Goal: Communication & Community: Answer question/provide support

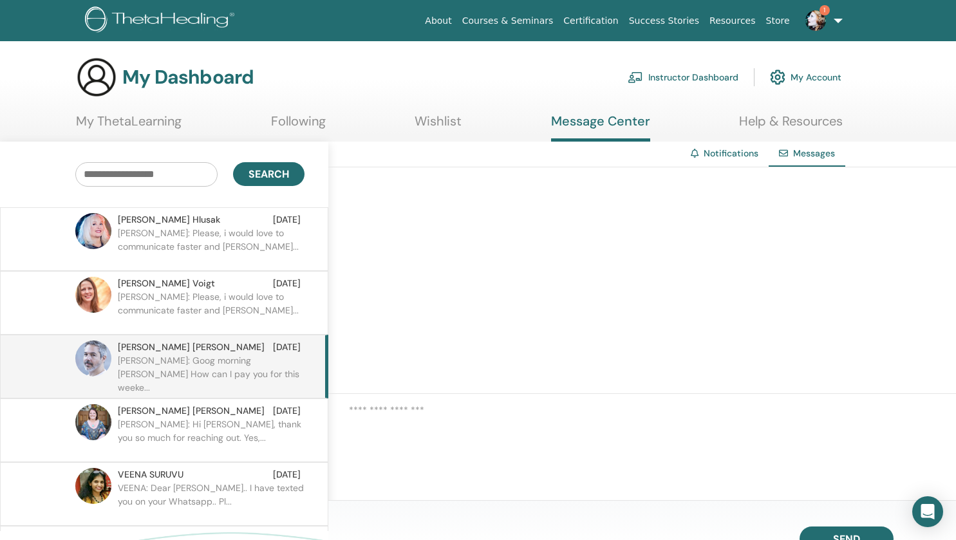
click at [178, 355] on p "Debora: Goog morning Daniel How can I pay you for this weeke..." at bounding box center [211, 373] width 187 height 39
click at [97, 359] on img at bounding box center [93, 358] width 36 height 36
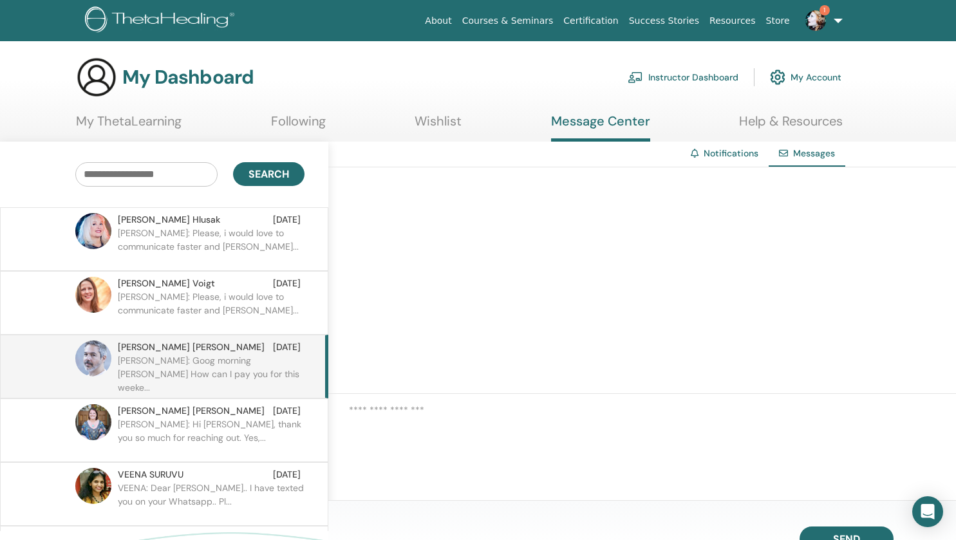
click at [140, 130] on link "My ThetaLearning" at bounding box center [129, 125] width 106 height 25
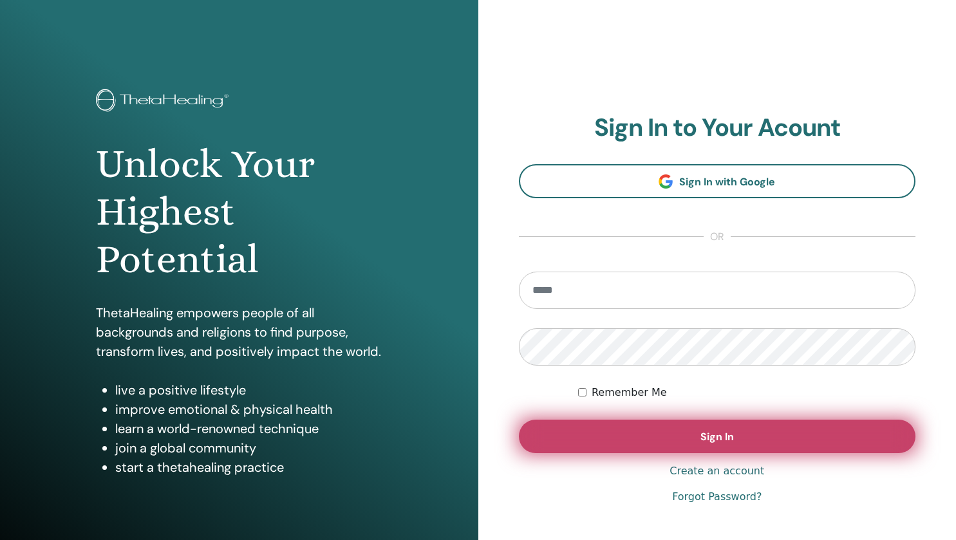
click at [749, 434] on button "Sign In" at bounding box center [717, 436] width 397 height 33
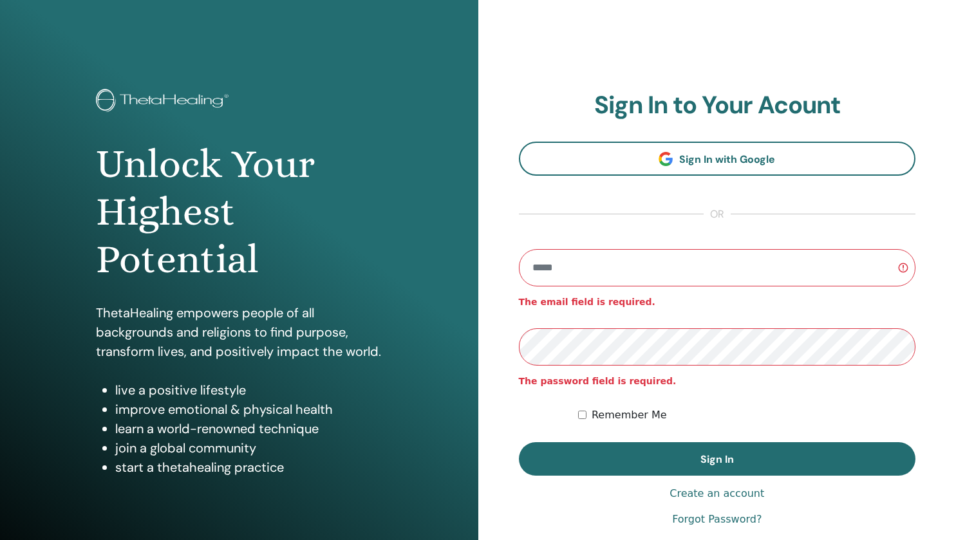
type input "**********"
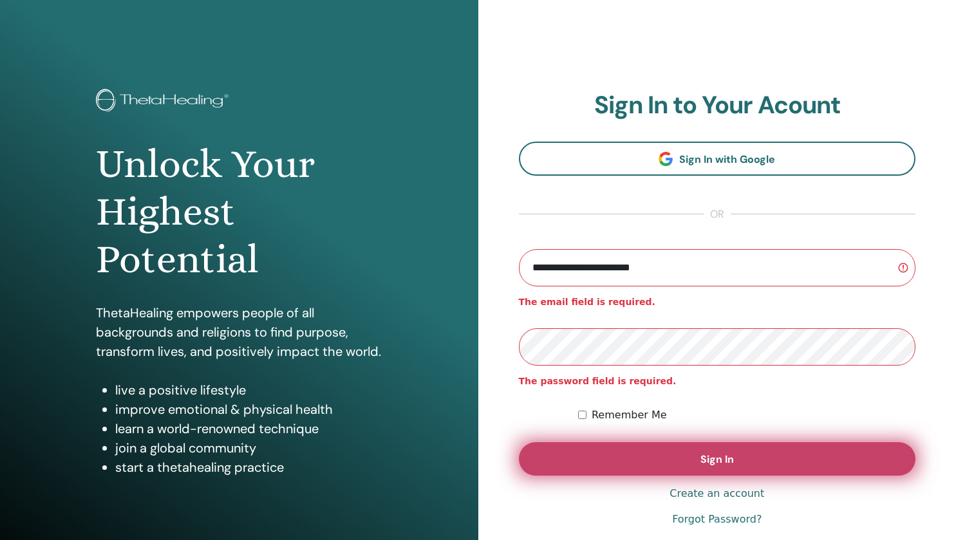
click at [728, 452] on button "Sign In" at bounding box center [717, 458] width 397 height 33
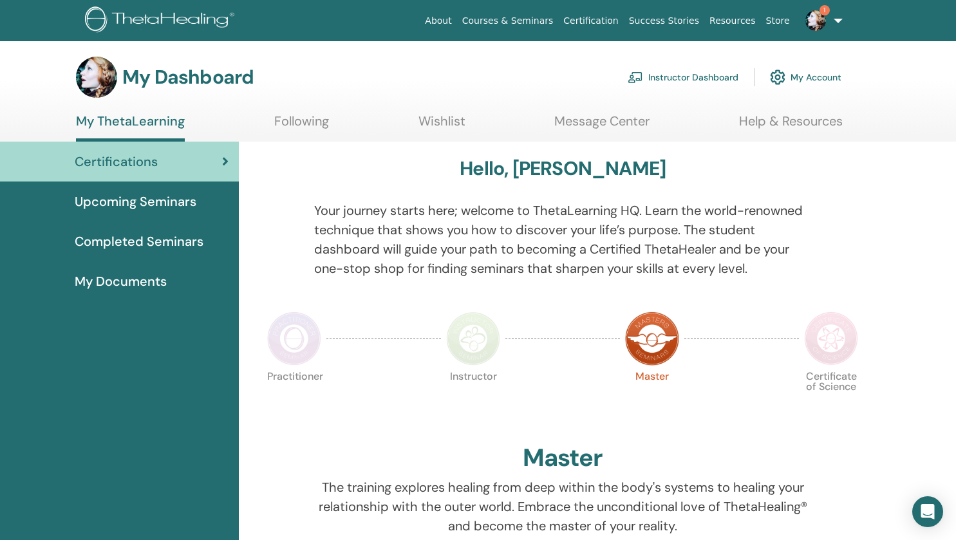
click at [162, 207] on span "Upcoming Seminars" at bounding box center [136, 201] width 122 height 19
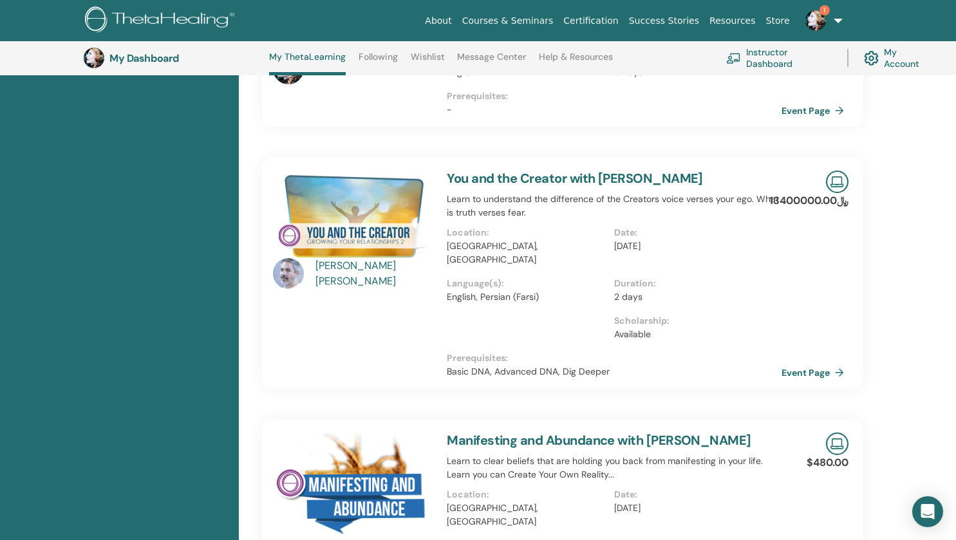
scroll to position [481, 0]
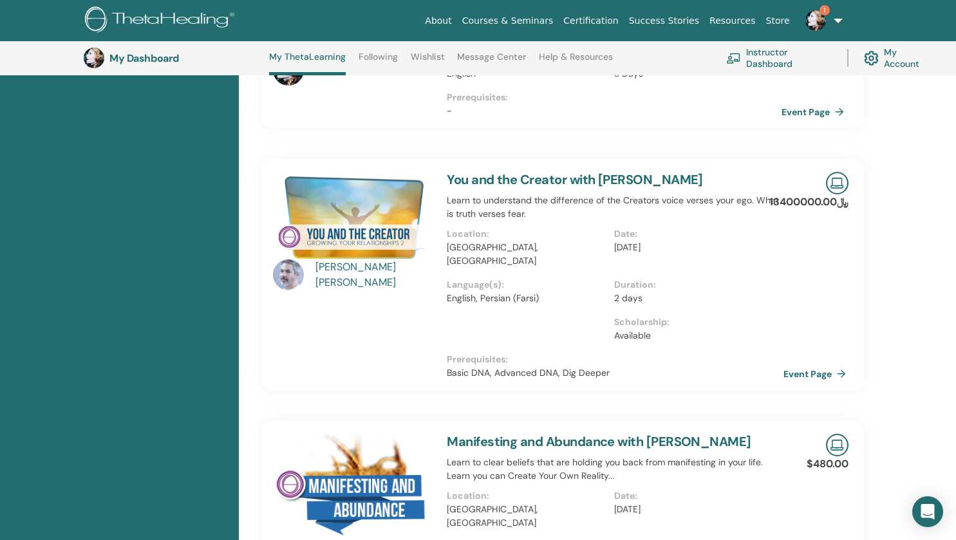
click at [801, 364] on link "Event Page" at bounding box center [817, 373] width 68 height 19
click at [800, 364] on link "Event Page" at bounding box center [817, 373] width 68 height 19
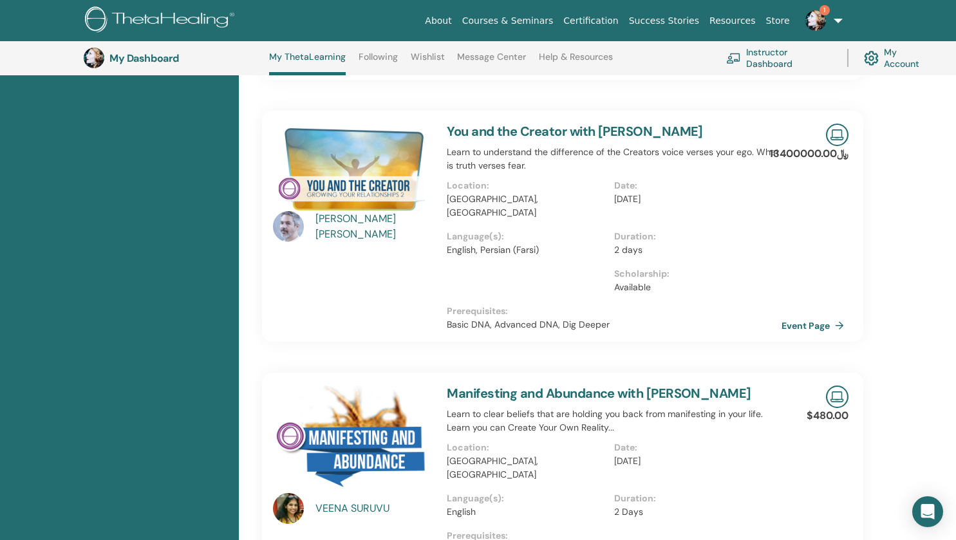
scroll to position [529, 0]
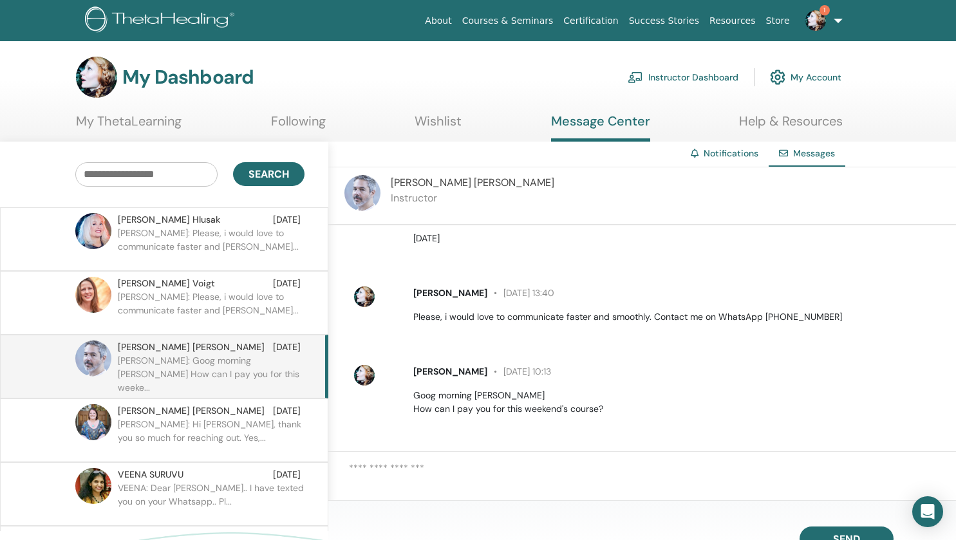
click at [425, 487] on textarea at bounding box center [652, 479] width 607 height 36
type textarea "*"
type textarea "**********"
click at [823, 528] on button "Send" at bounding box center [846, 538] width 94 height 24
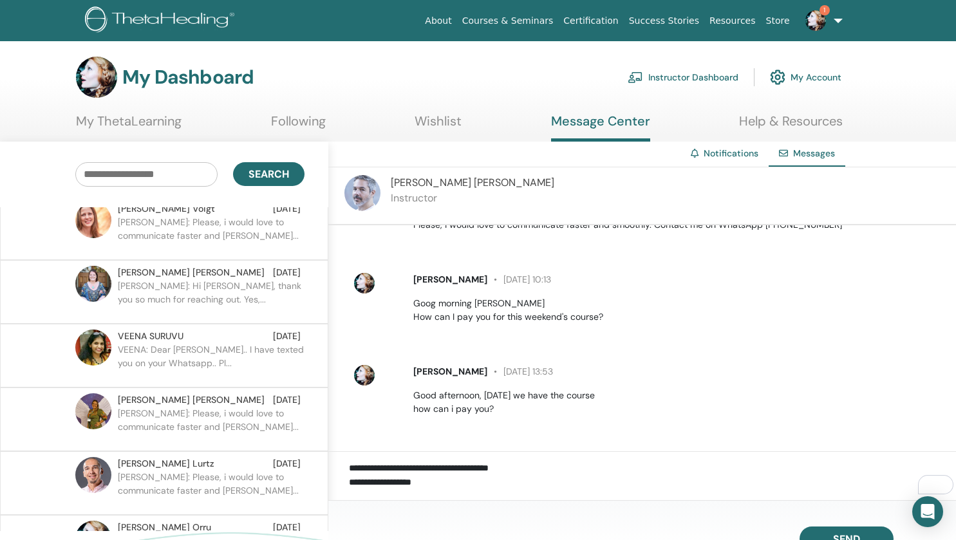
scroll to position [138, 0]
click at [821, 21] on img at bounding box center [815, 20] width 21 height 21
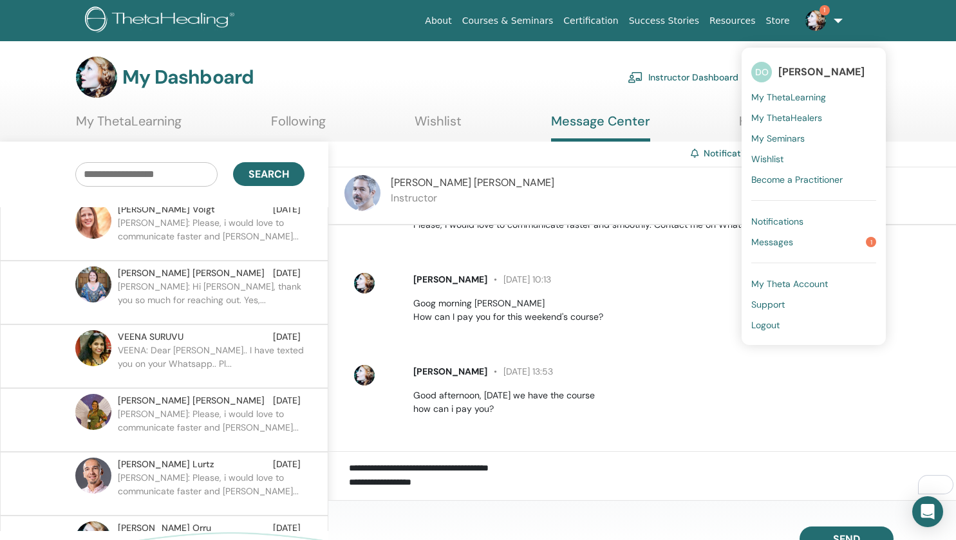
click at [765, 237] on span "Messages" at bounding box center [772, 242] width 42 height 12
